Goal: Task Accomplishment & Management: Manage account settings

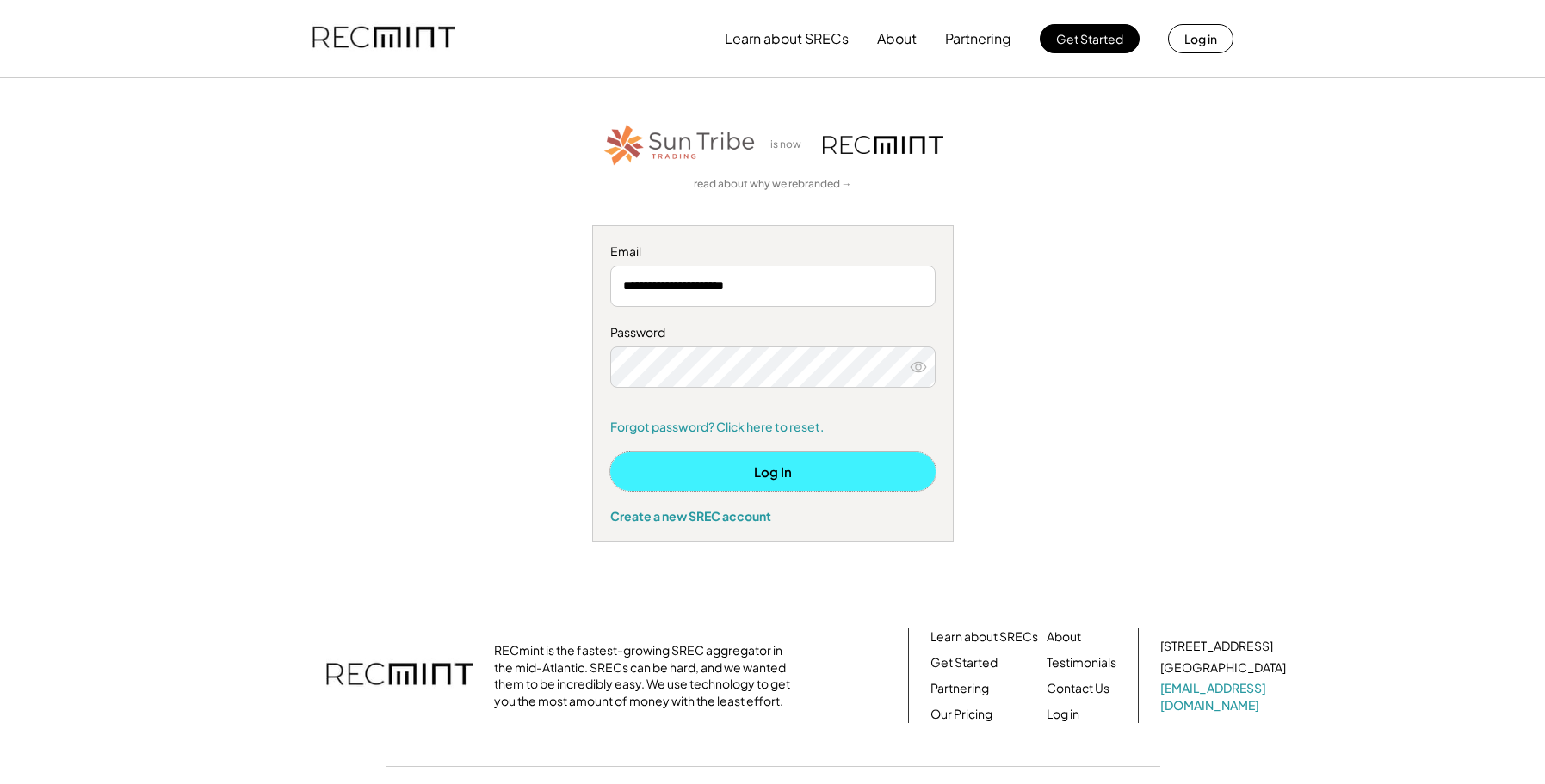
click at [766, 470] on button "Log In" at bounding box center [772, 472] width 325 height 39
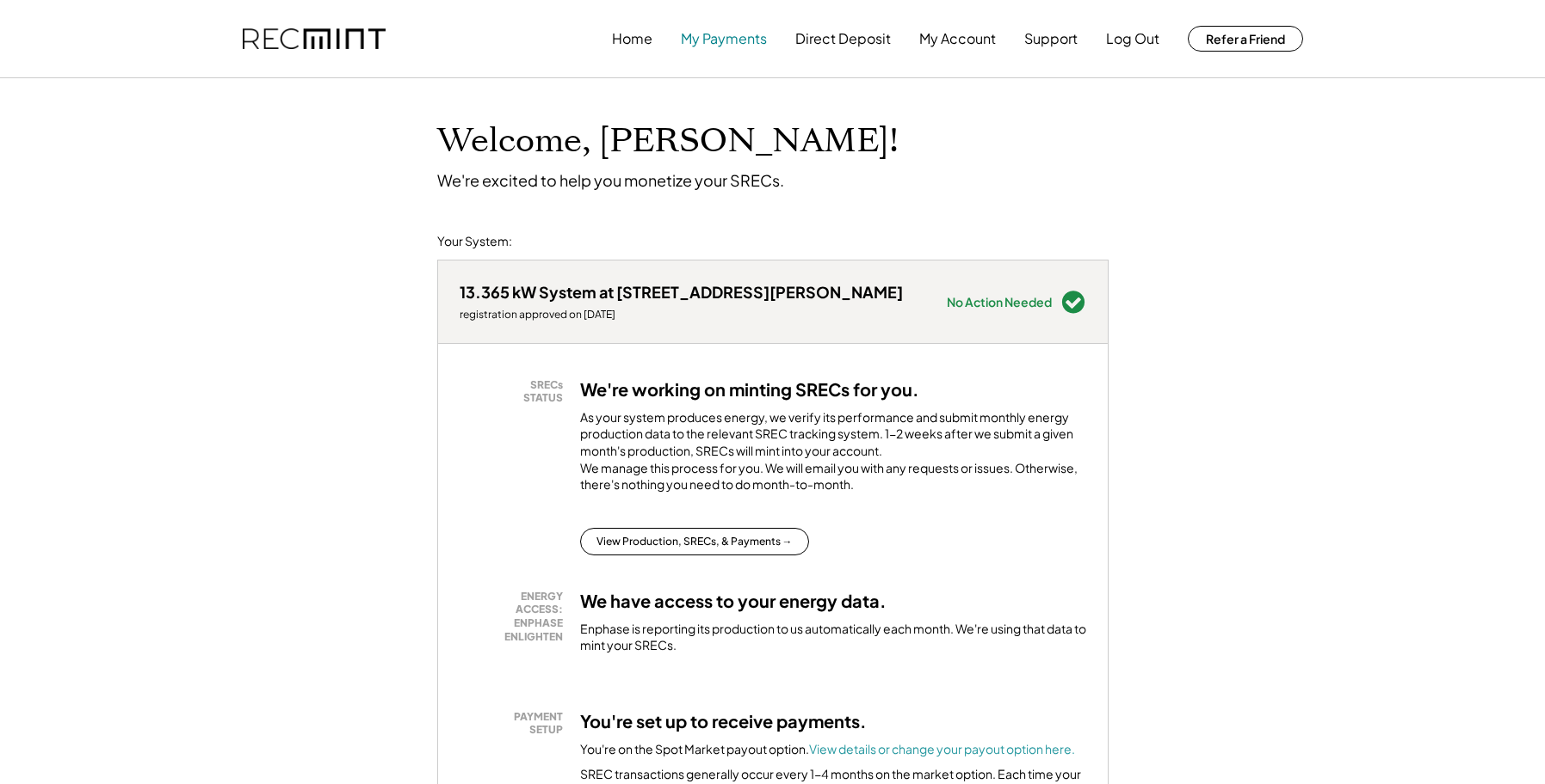
click at [712, 42] on button "My Payments" at bounding box center [724, 38] width 86 height 34
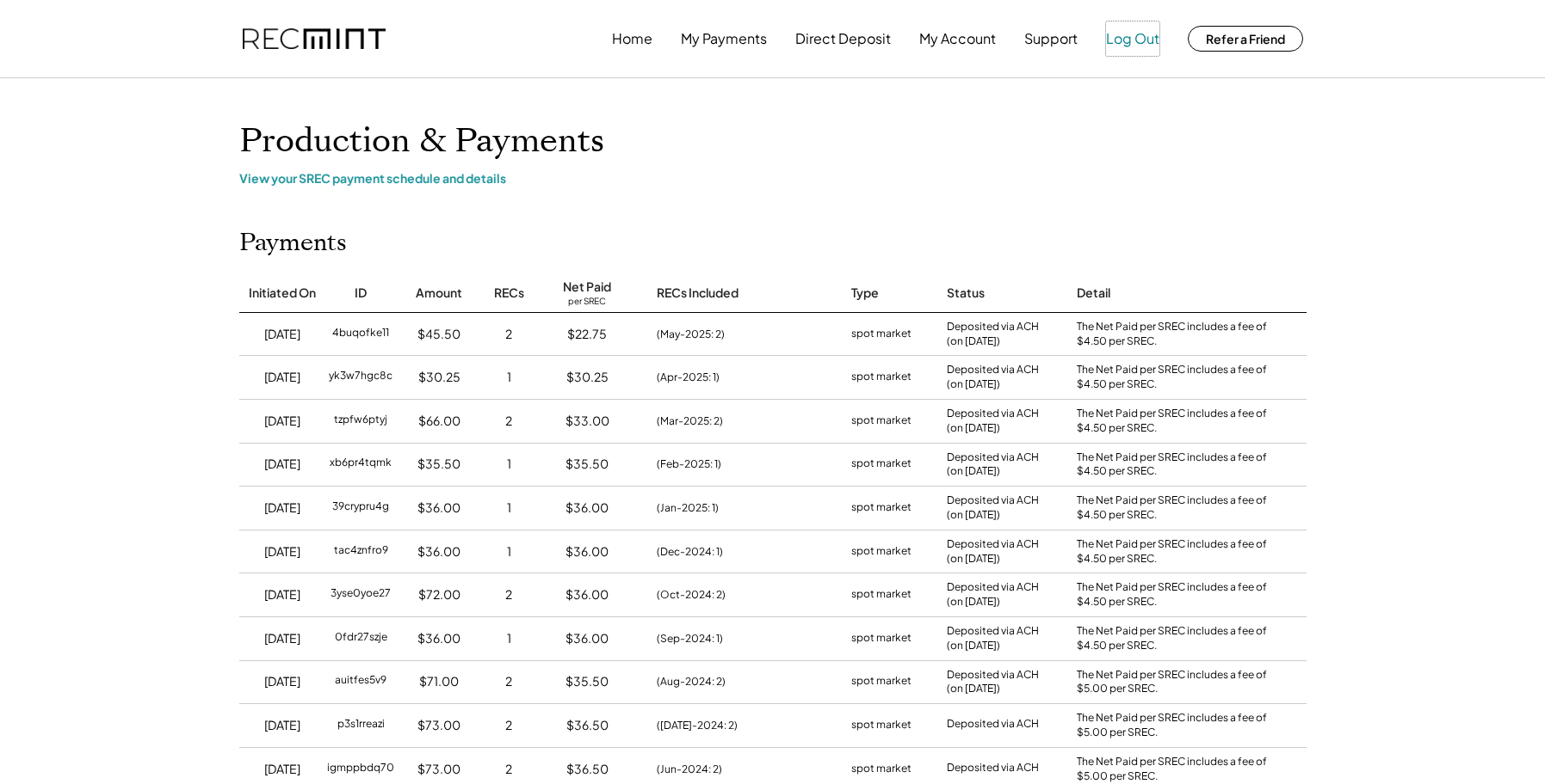
click at [1140, 45] on button "Log Out" at bounding box center [1133, 38] width 54 height 34
